Goal: Navigation & Orientation: Find specific page/section

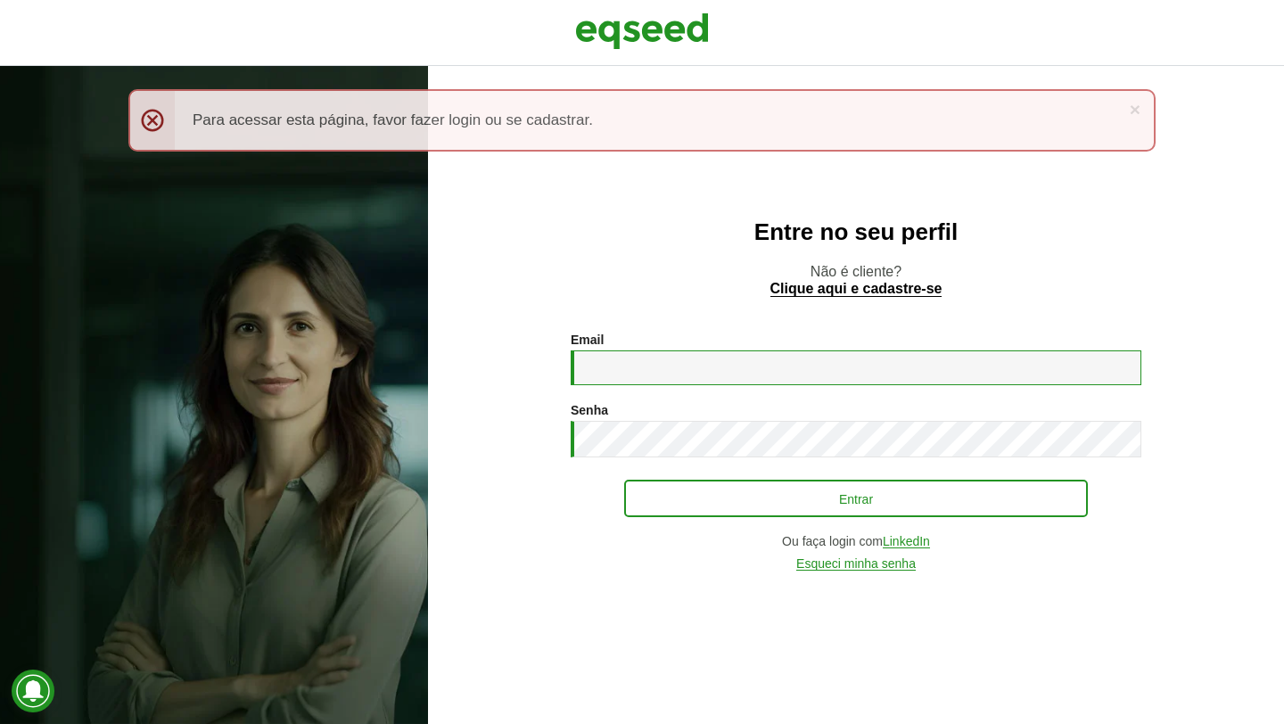
type input "**********"
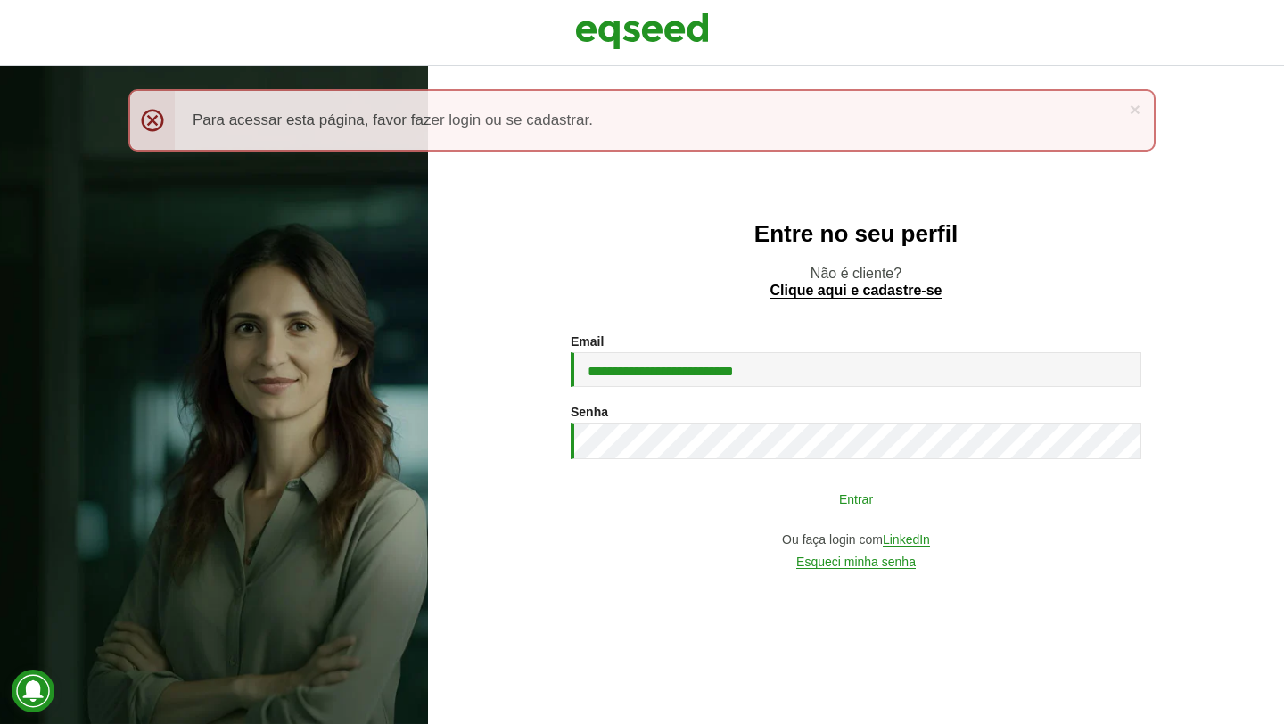
click at [868, 505] on button "Entrar" at bounding box center [856, 499] width 464 height 34
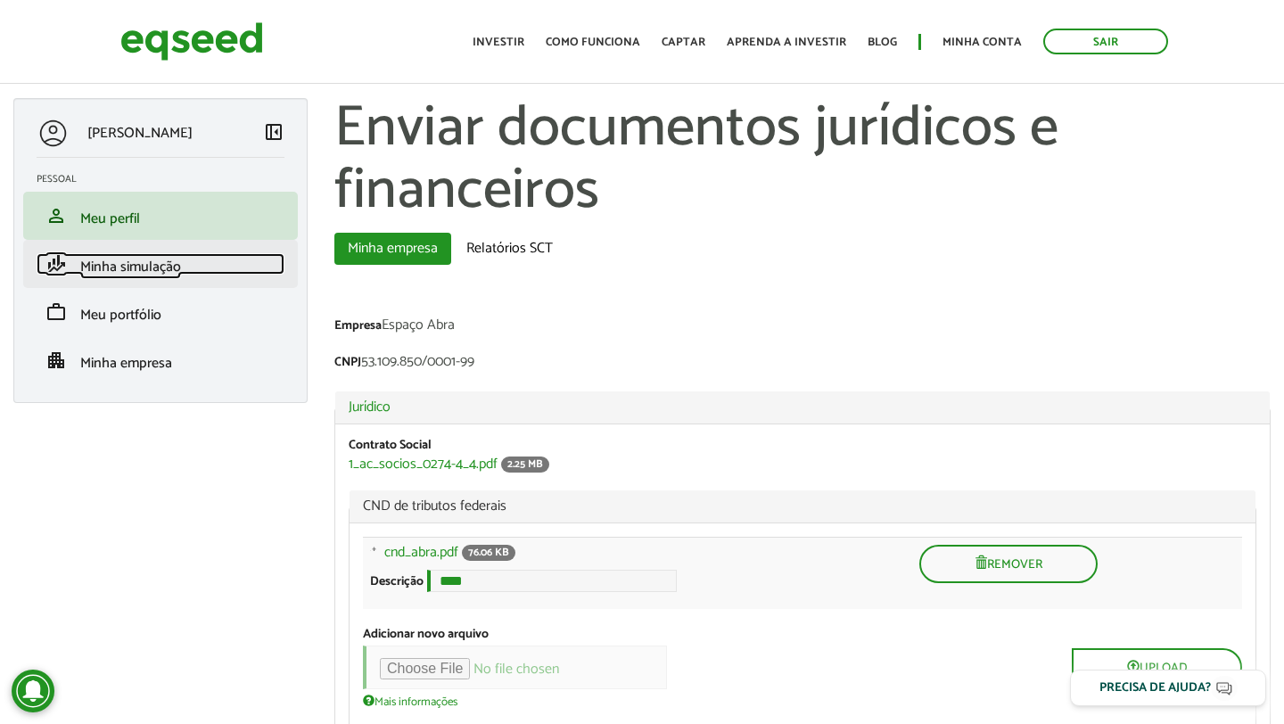
click at [188, 261] on link "finance_mode Minha simulação" at bounding box center [161, 263] width 248 height 21
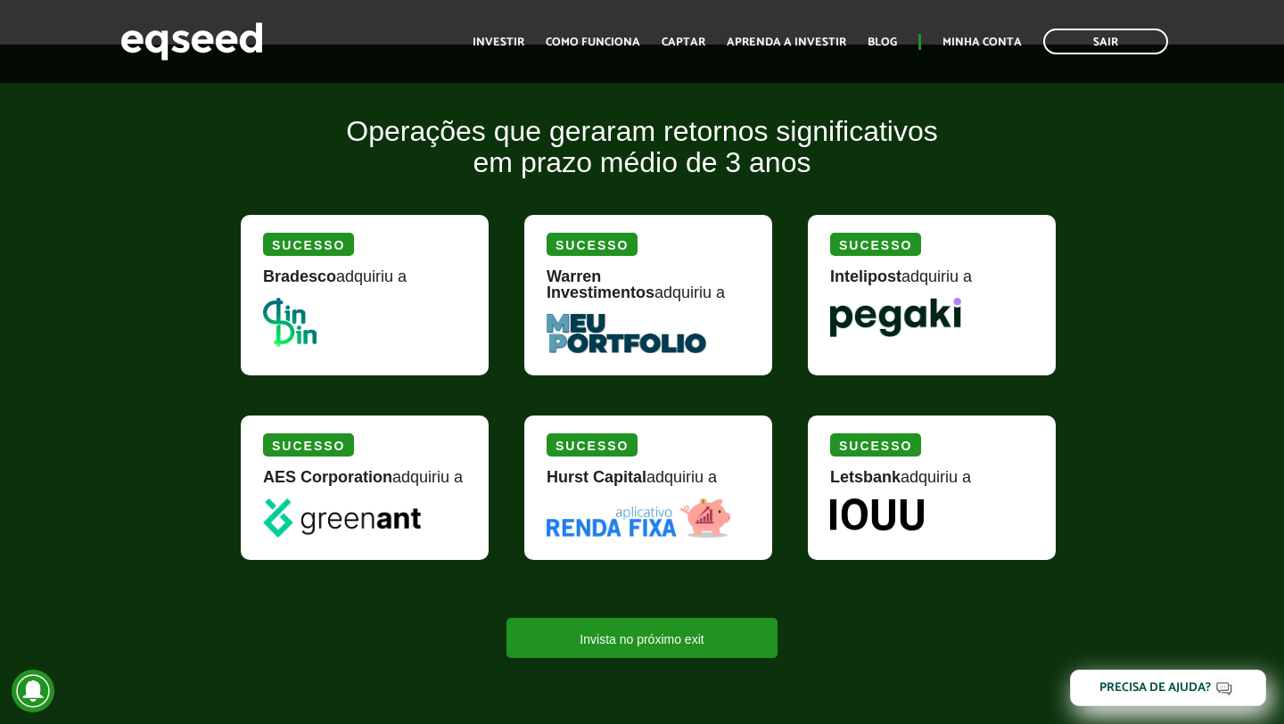
scroll to position [1713, 0]
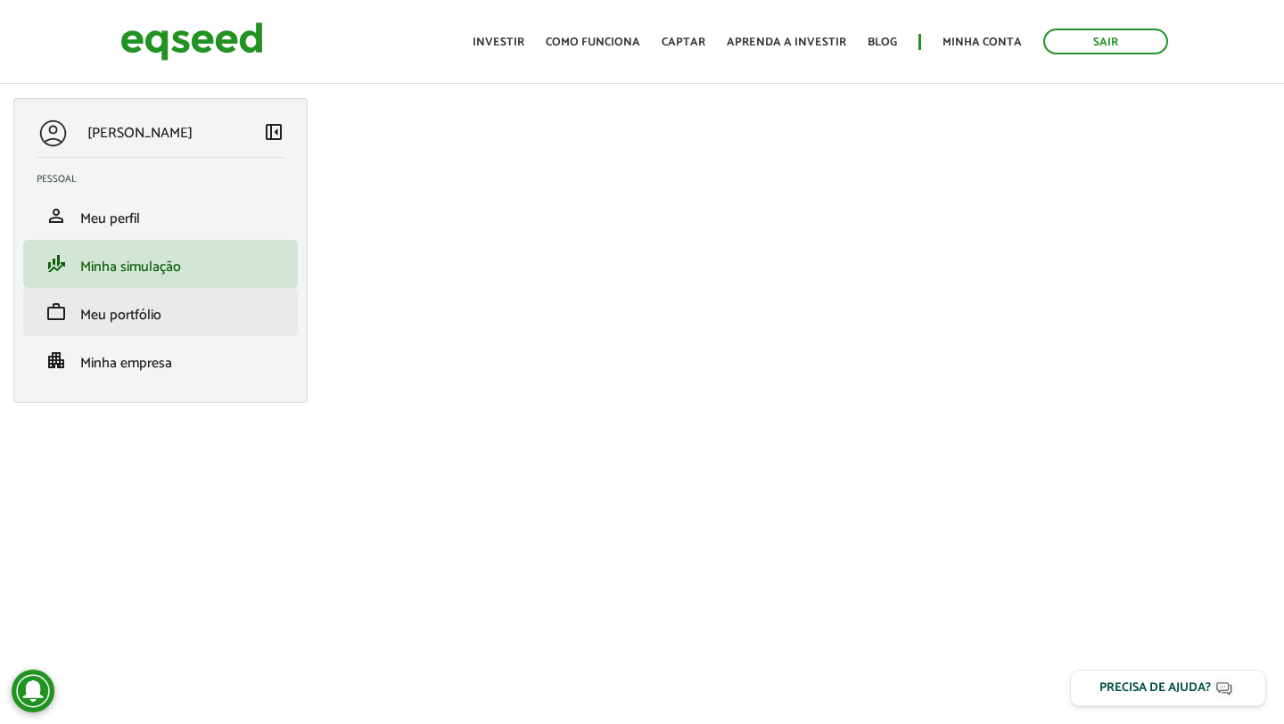
click at [160, 296] on li "work Meu portfólio" at bounding box center [160, 312] width 275 height 48
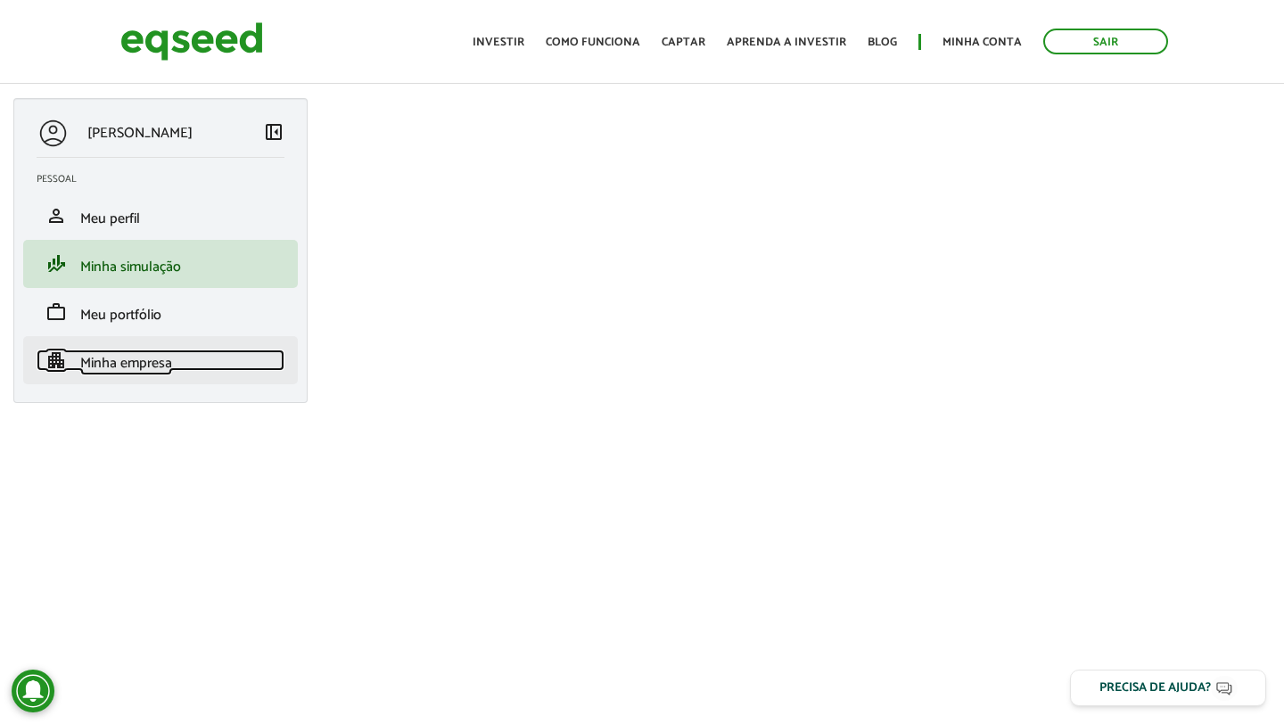
click at [144, 353] on span "Minha empresa" at bounding box center [126, 363] width 92 height 24
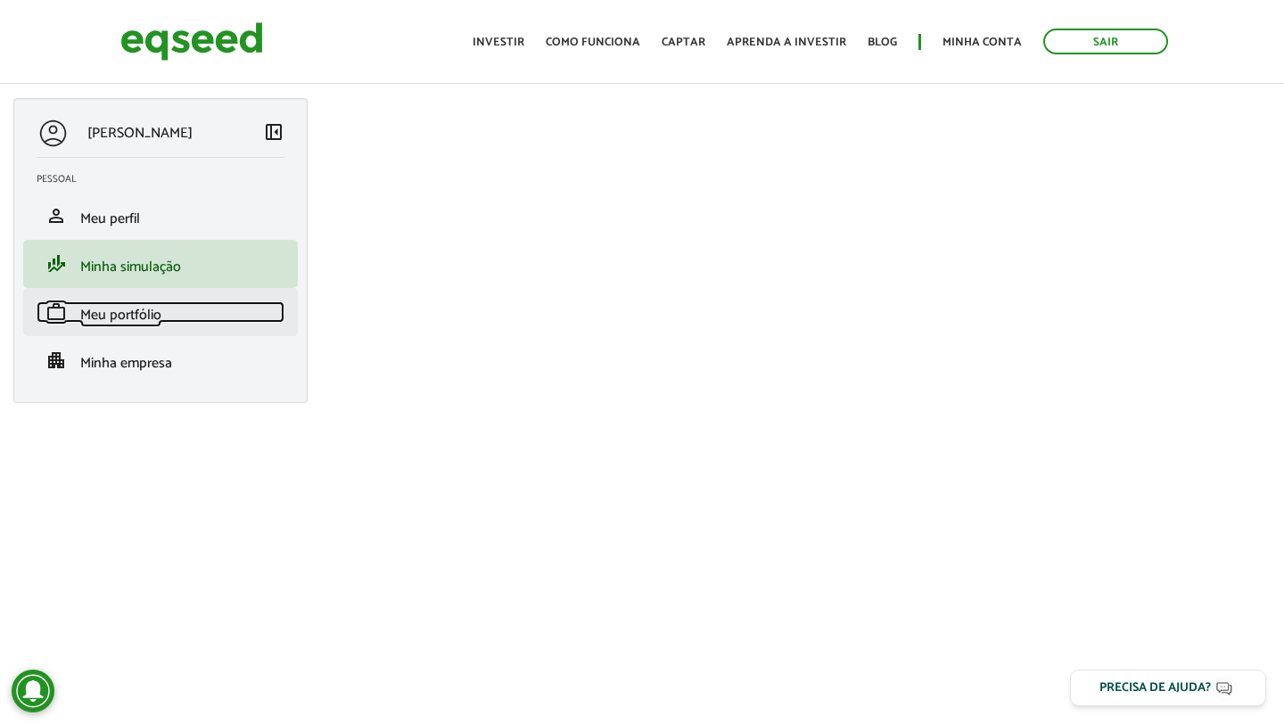
click at [153, 309] on span "Meu portfólio" at bounding box center [120, 315] width 81 height 24
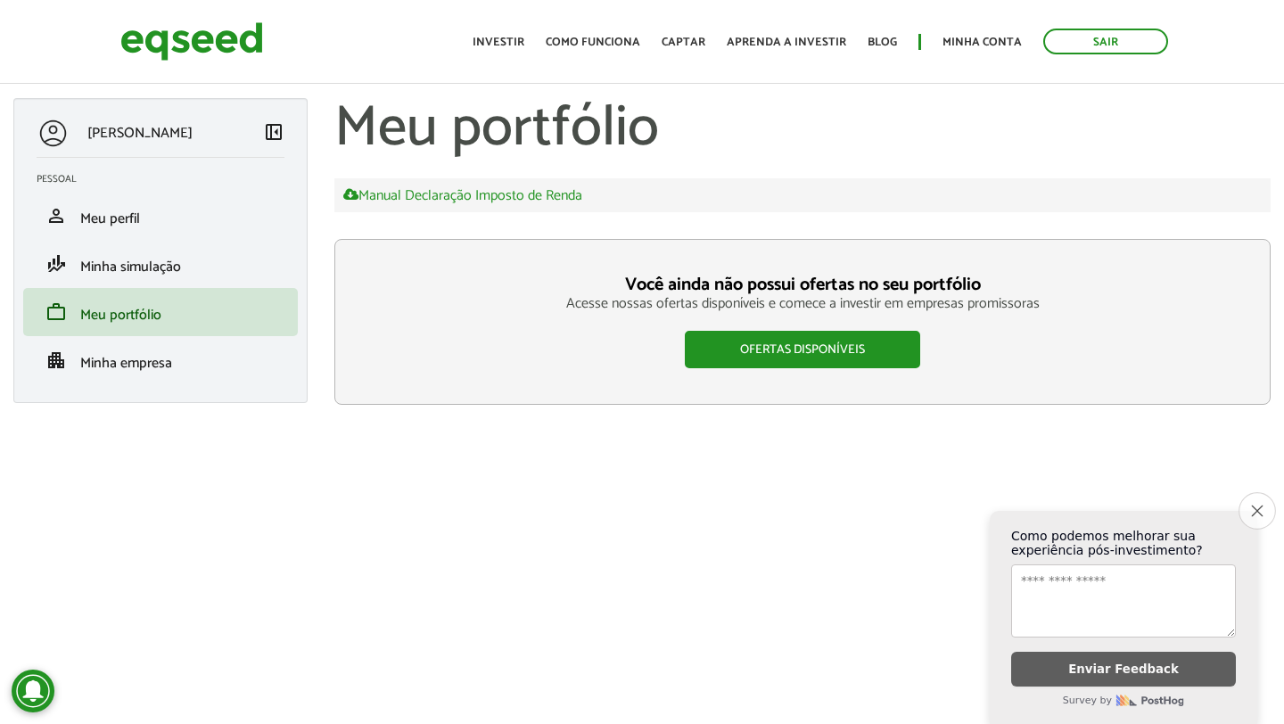
click at [1255, 509] on icon "Close survey" at bounding box center [1257, 511] width 12 height 12
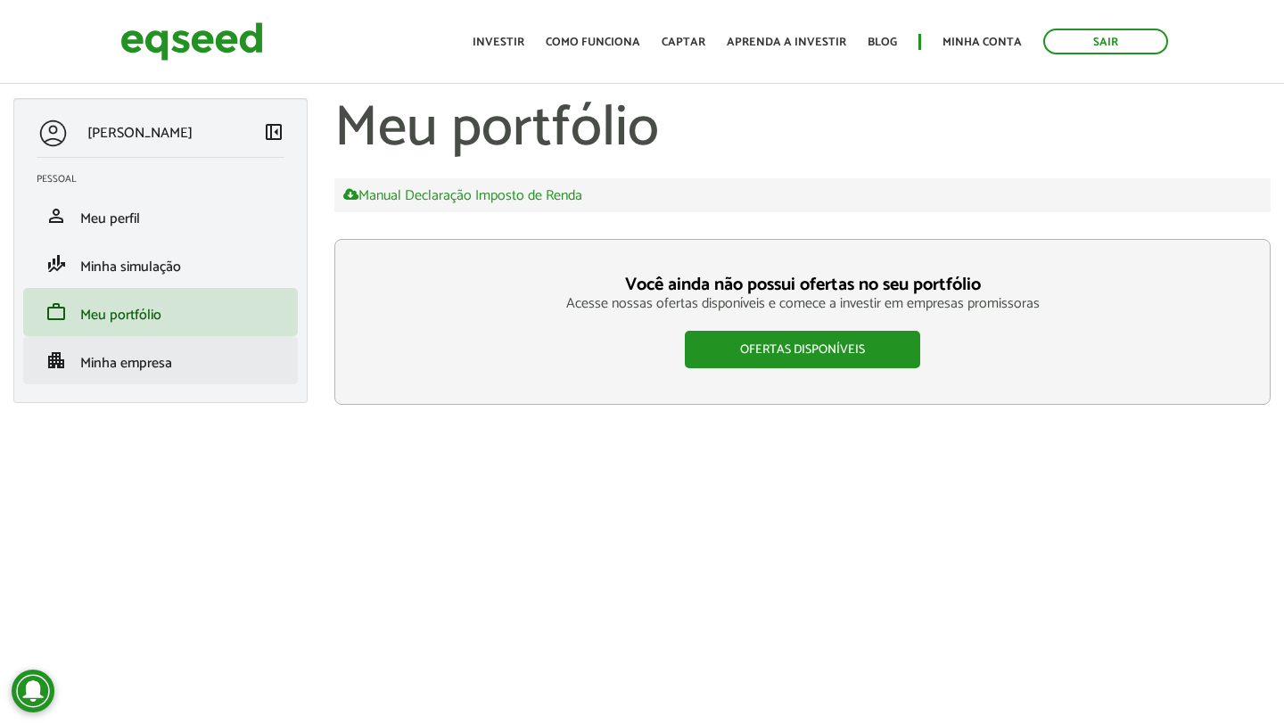
click at [175, 374] on li "apartment Minha empresa" at bounding box center [160, 360] width 275 height 48
click at [130, 351] on link "apartment Minha empresa" at bounding box center [161, 360] width 248 height 21
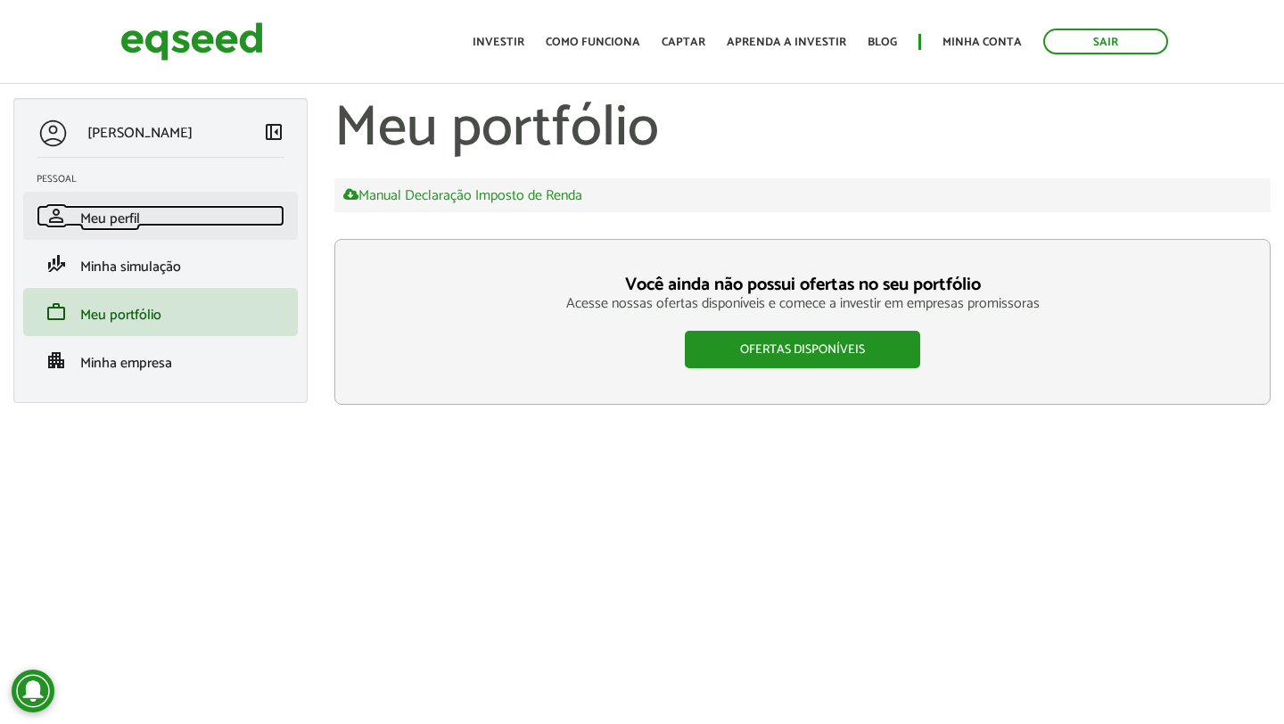
click at [125, 212] on span "Meu perfil" at bounding box center [110, 219] width 60 height 24
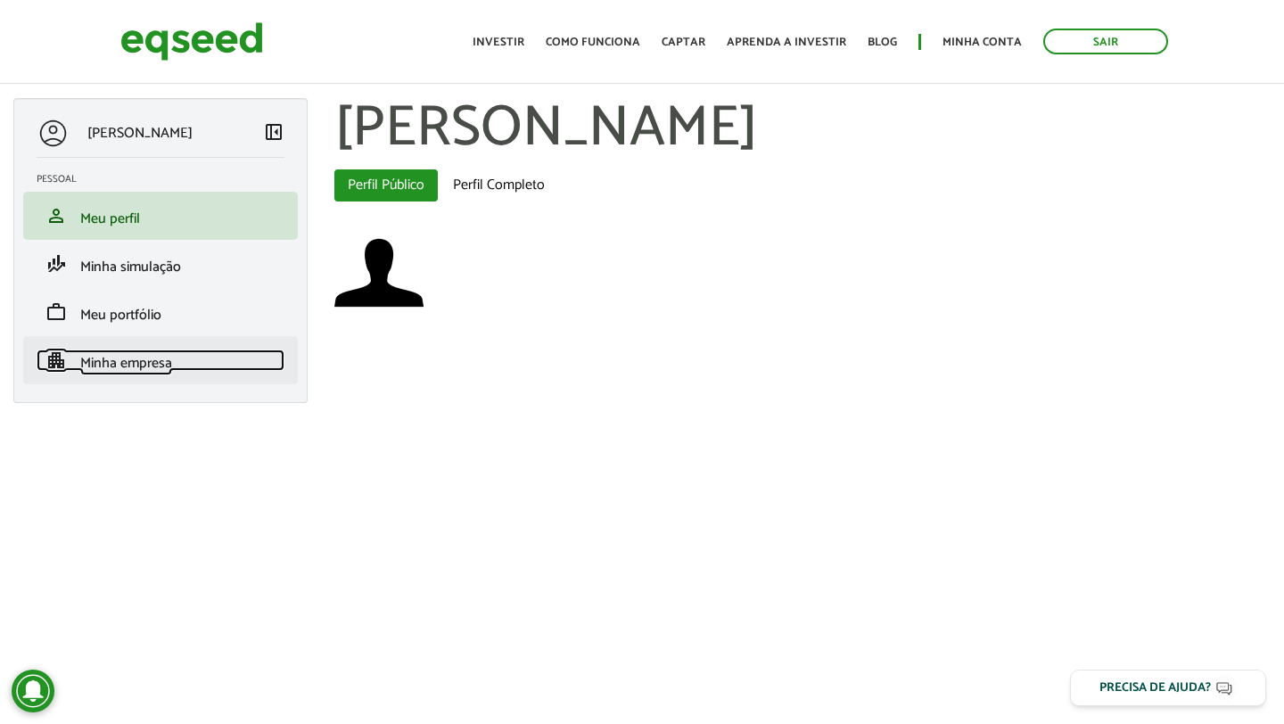
click at [132, 359] on span "Minha empresa" at bounding box center [126, 363] width 92 height 24
